Goal: Information Seeking & Learning: Understand process/instructions

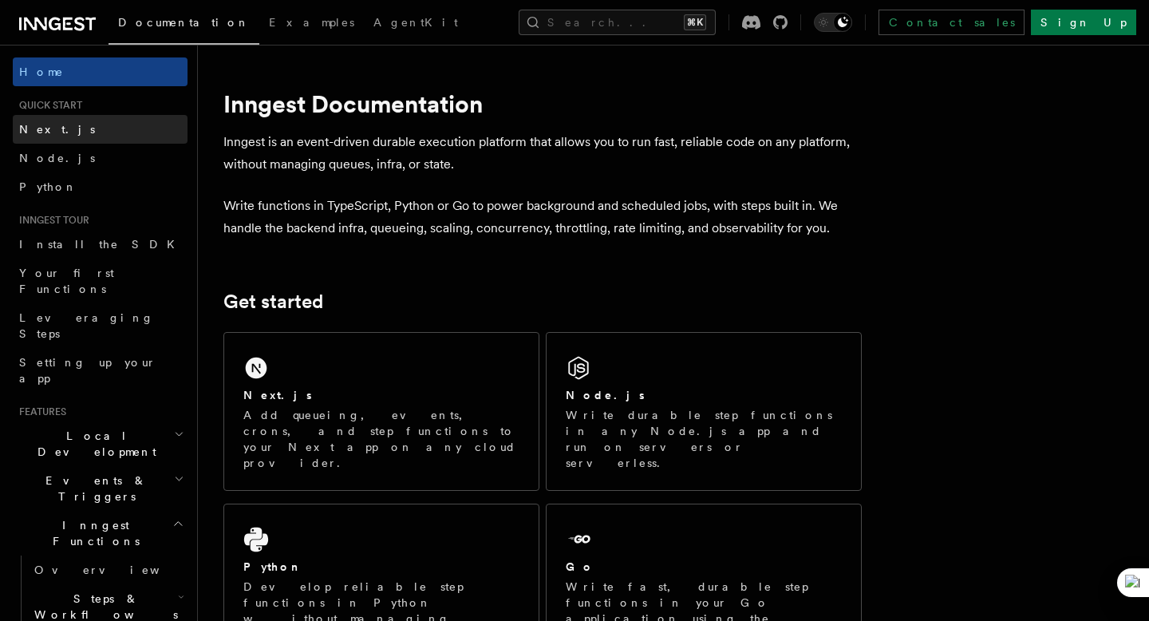
click at [45, 137] on link "Next.js" at bounding box center [100, 129] width 175 height 29
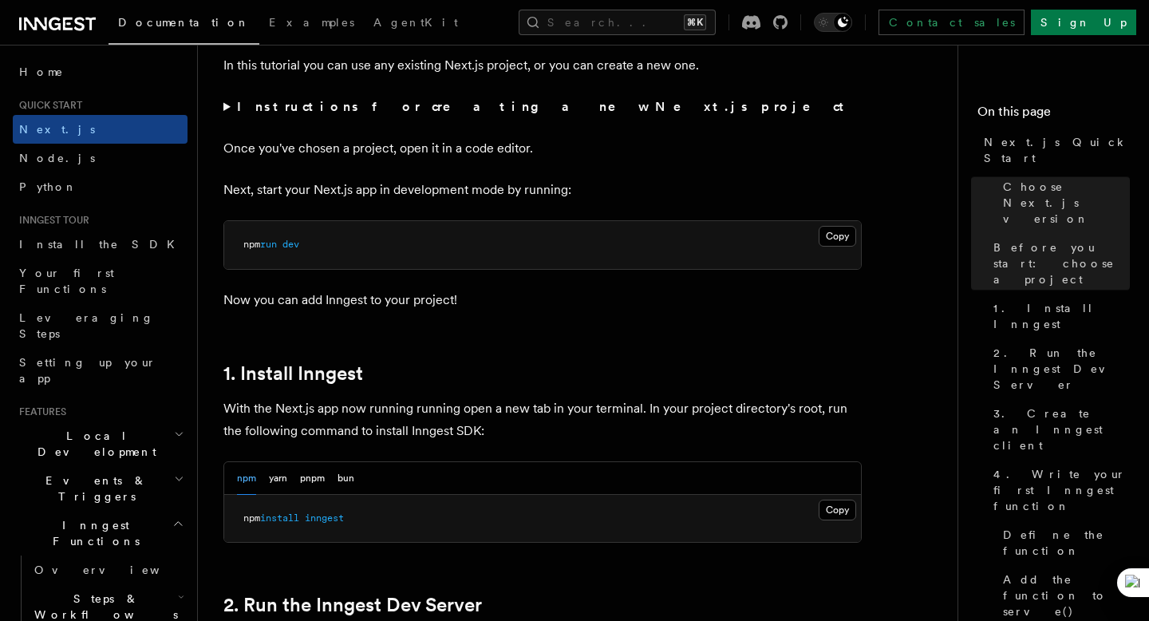
scroll to position [607, 0]
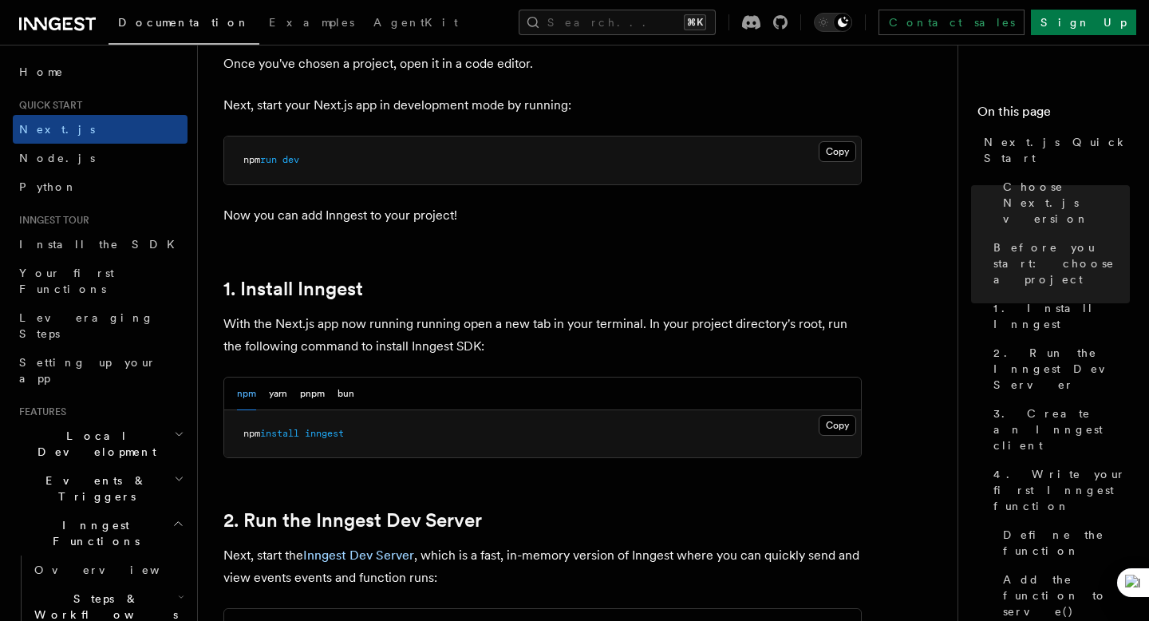
scroll to position [688, 0]
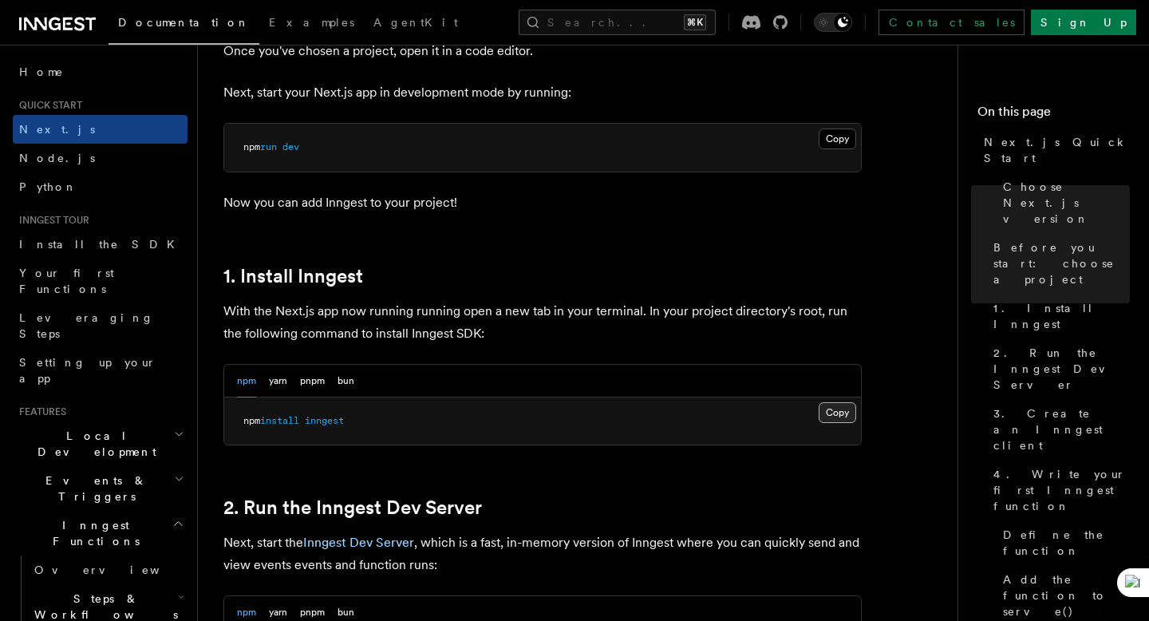
click at [831, 417] on button "Copy Copied" at bounding box center [838, 412] width 38 height 21
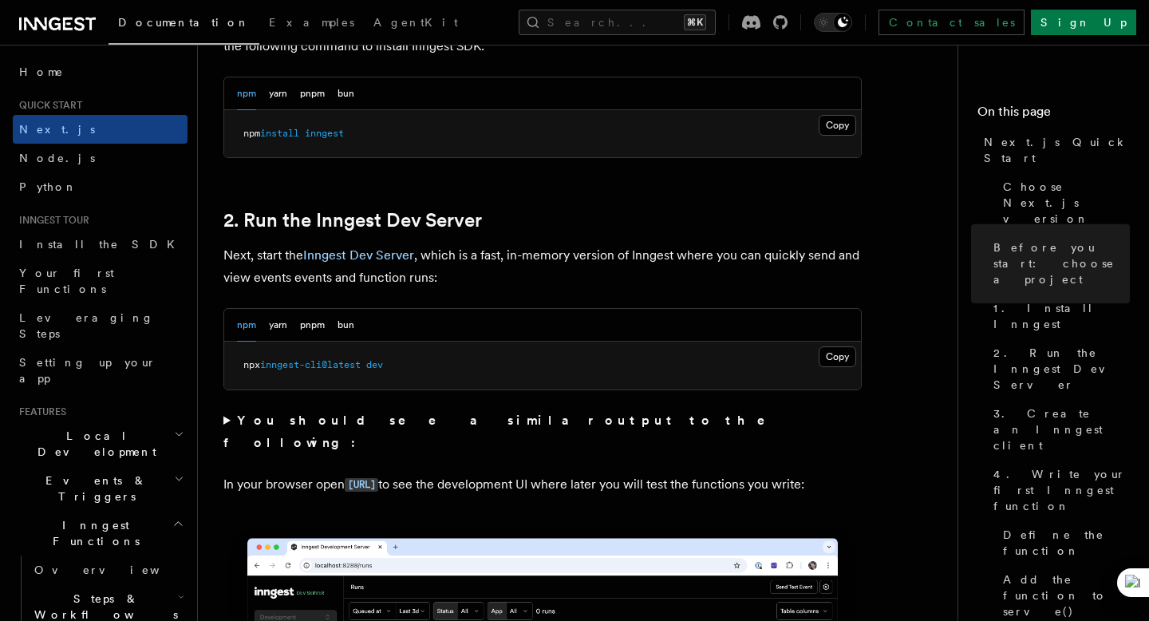
scroll to position [979, 0]
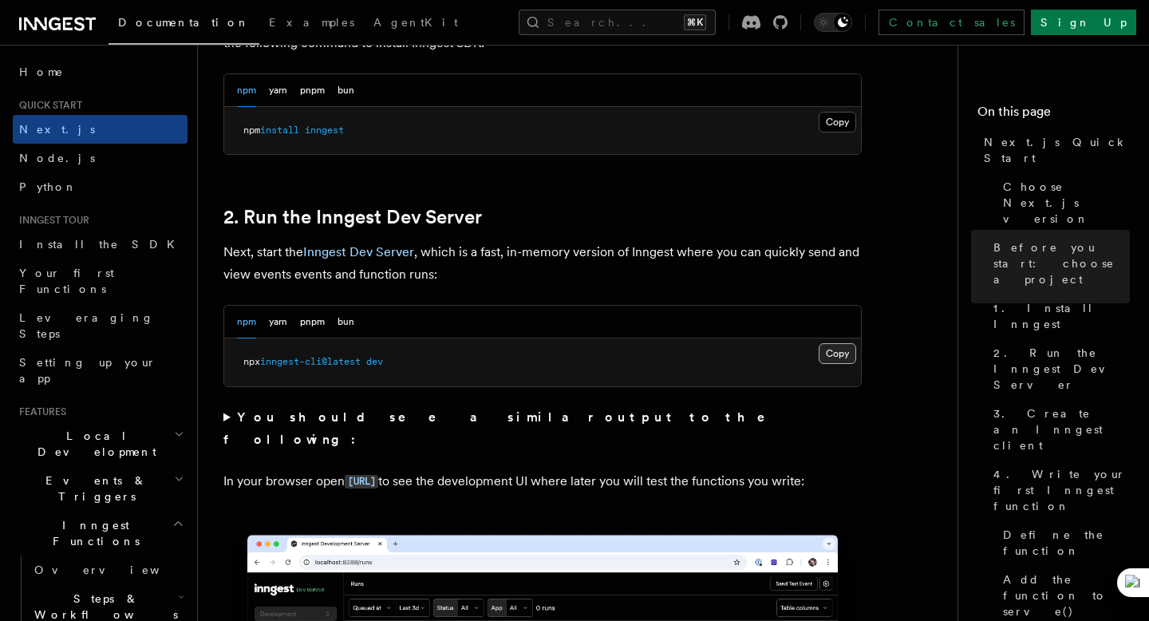
click at [830, 354] on button "Copy Copied" at bounding box center [838, 353] width 38 height 21
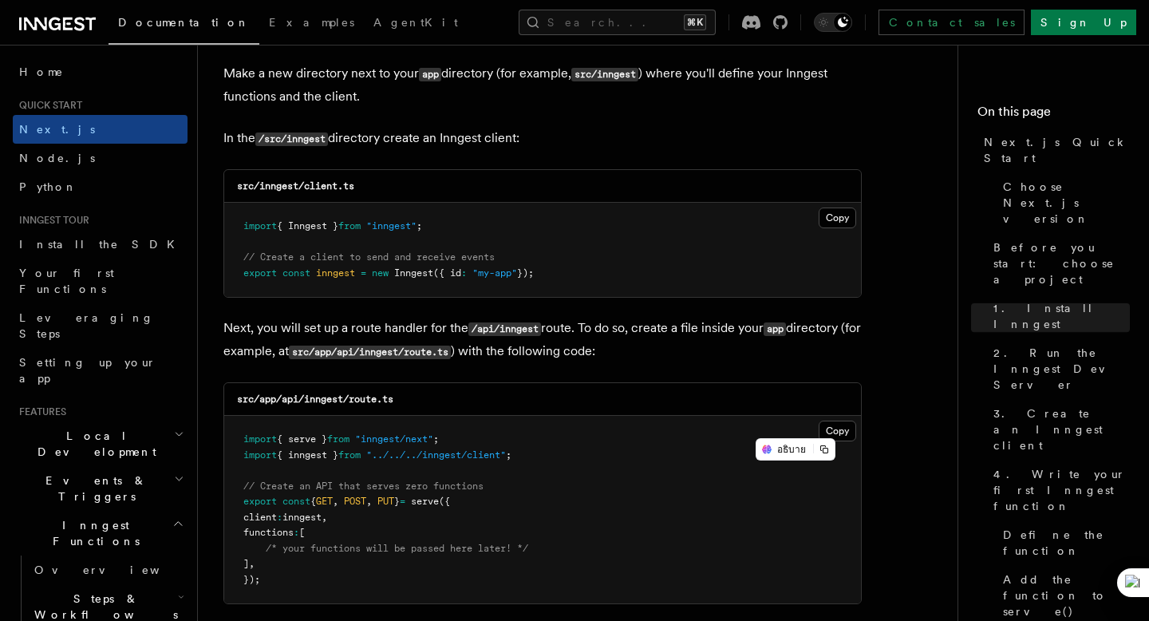
scroll to position [1921, 0]
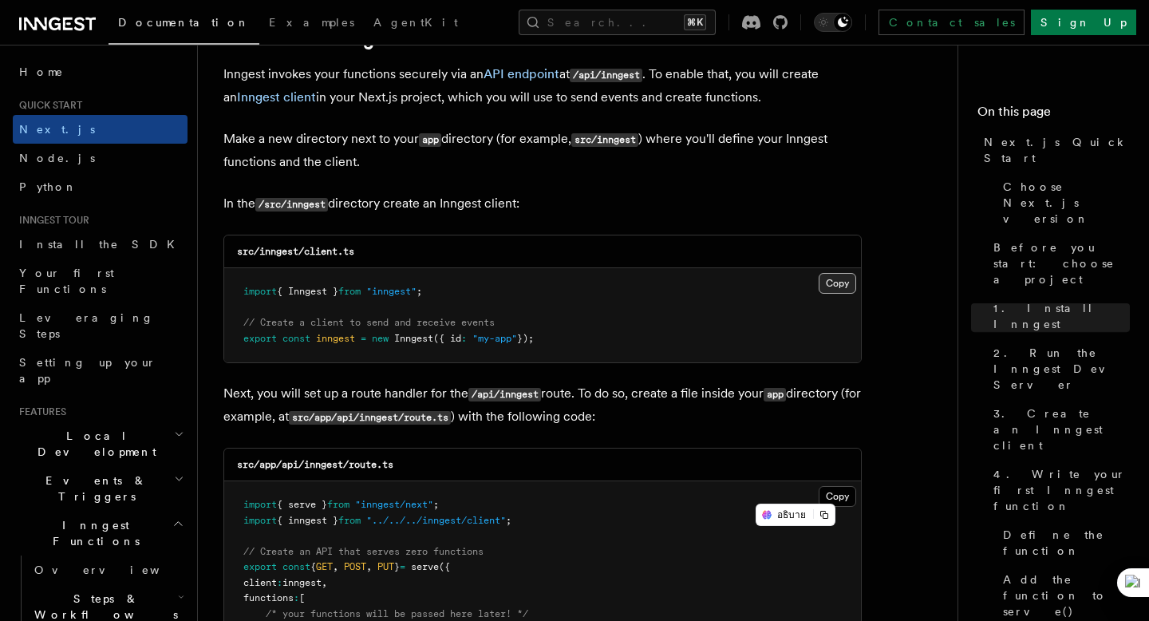
click at [848, 287] on button "Copy Copied" at bounding box center [838, 283] width 38 height 21
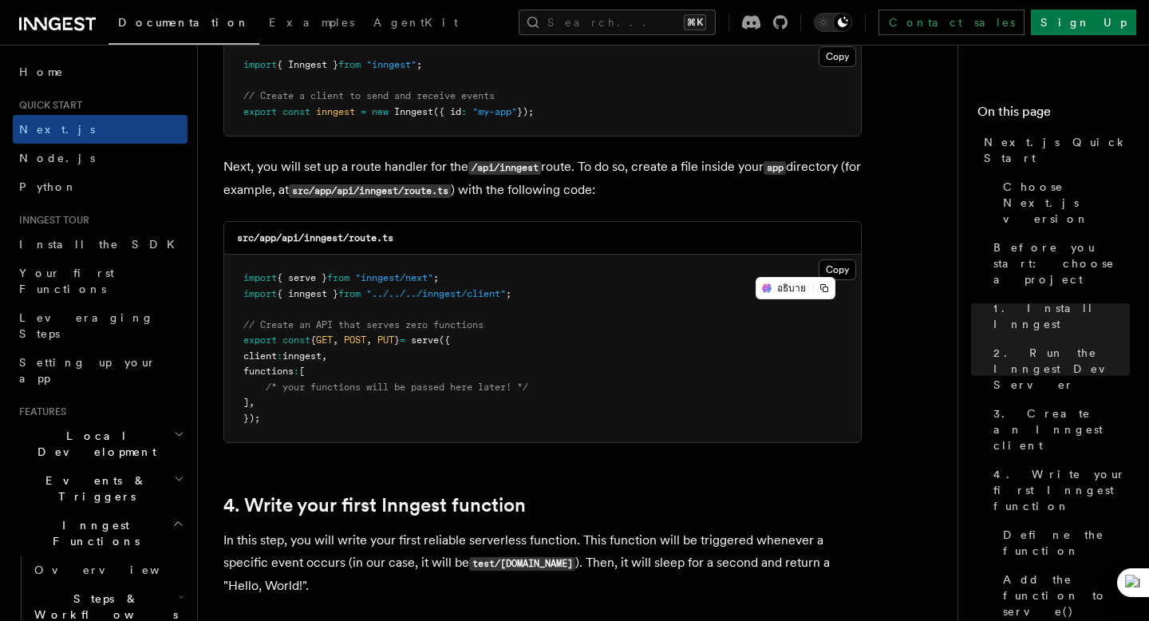
scroll to position [2150, 0]
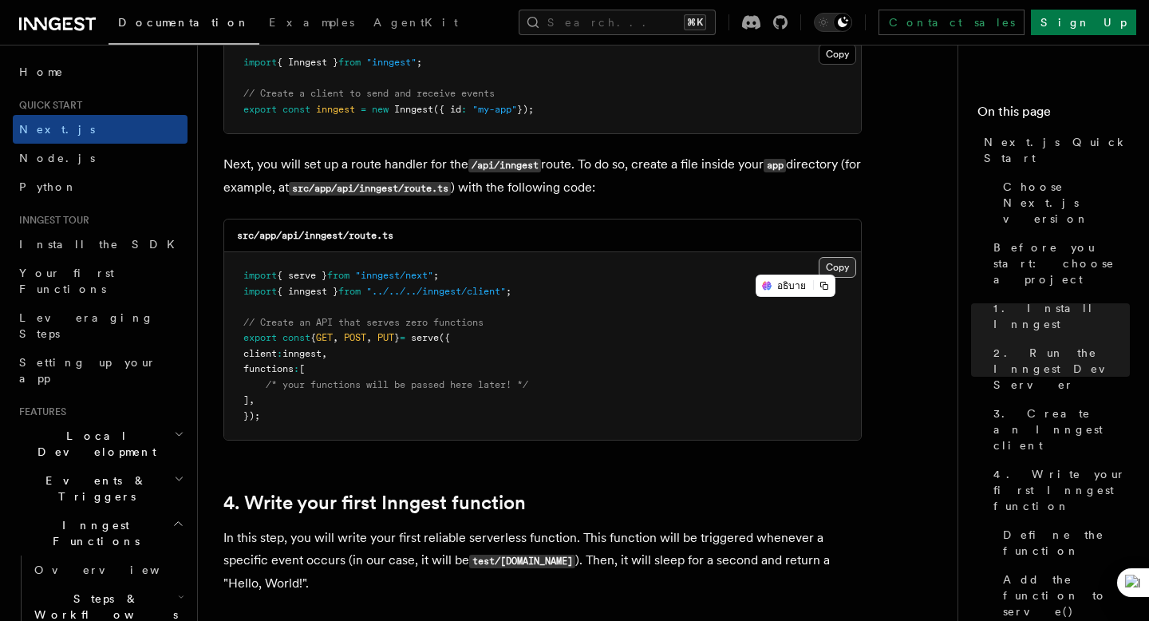
click at [840, 265] on button "Copy Copied" at bounding box center [838, 267] width 38 height 21
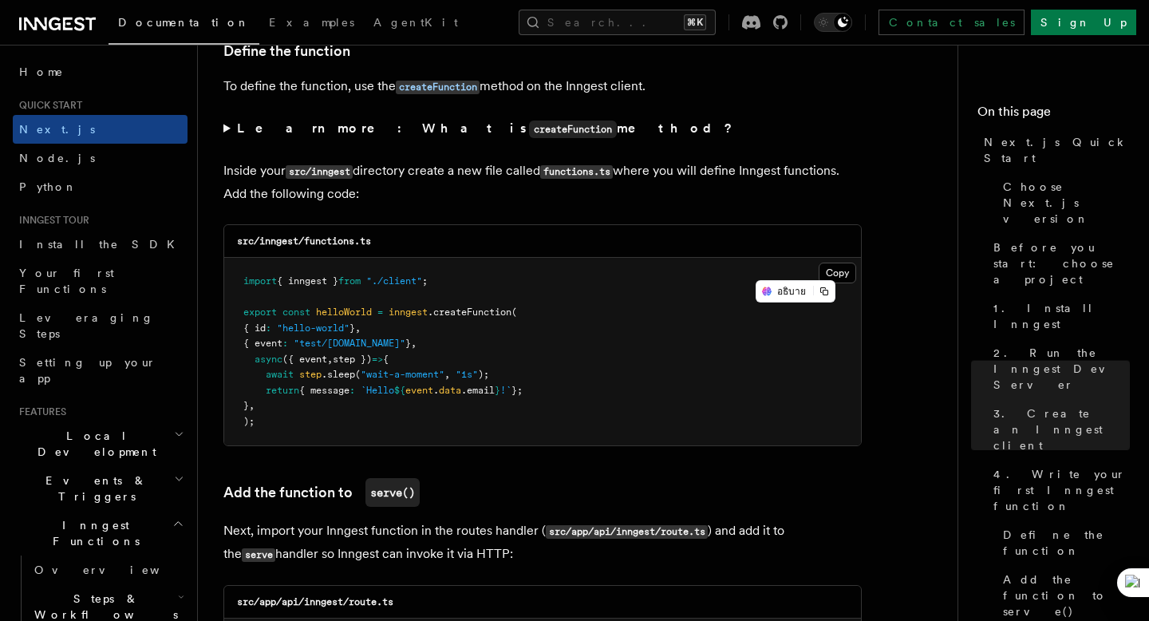
scroll to position [2739, 0]
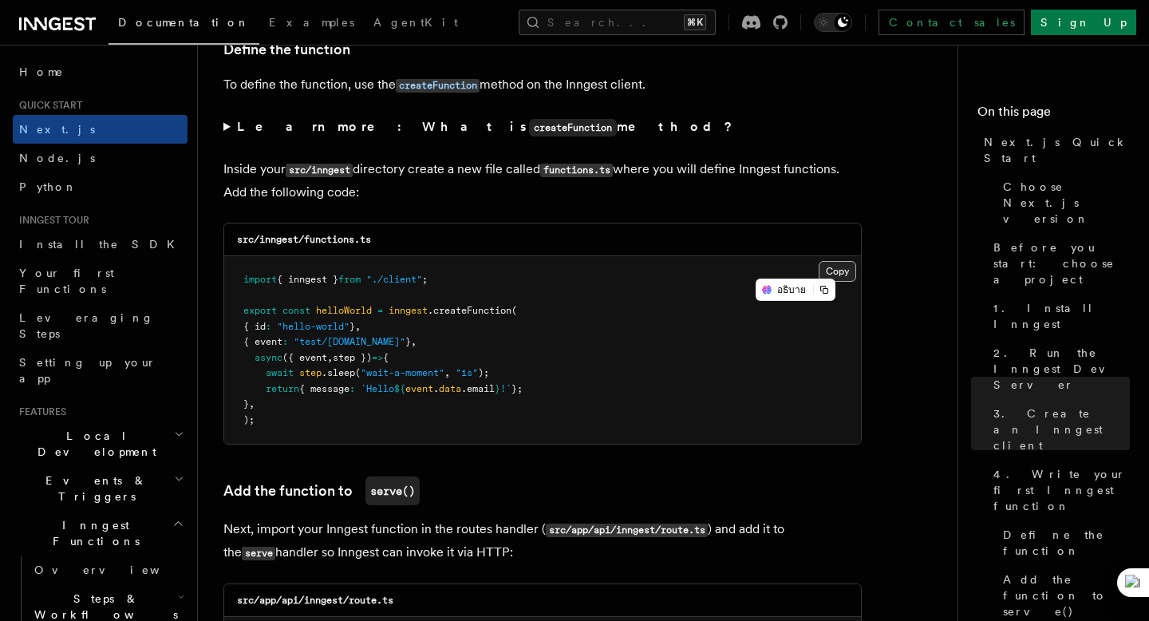
click at [844, 273] on button "Copy Copied" at bounding box center [838, 271] width 38 height 21
